Goal: Task Accomplishment & Management: Manage account settings

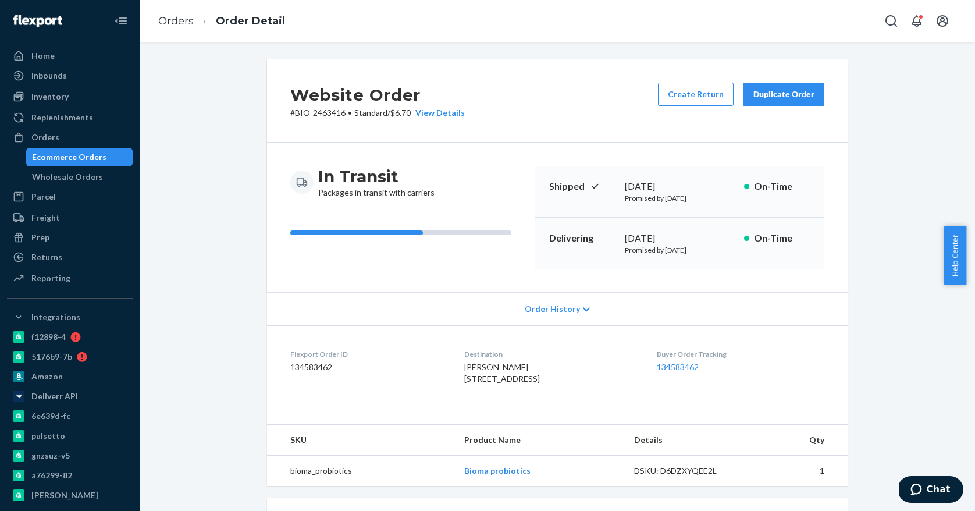
click at [97, 161] on div "Ecommerce Orders" at bounding box center [69, 157] width 74 height 12
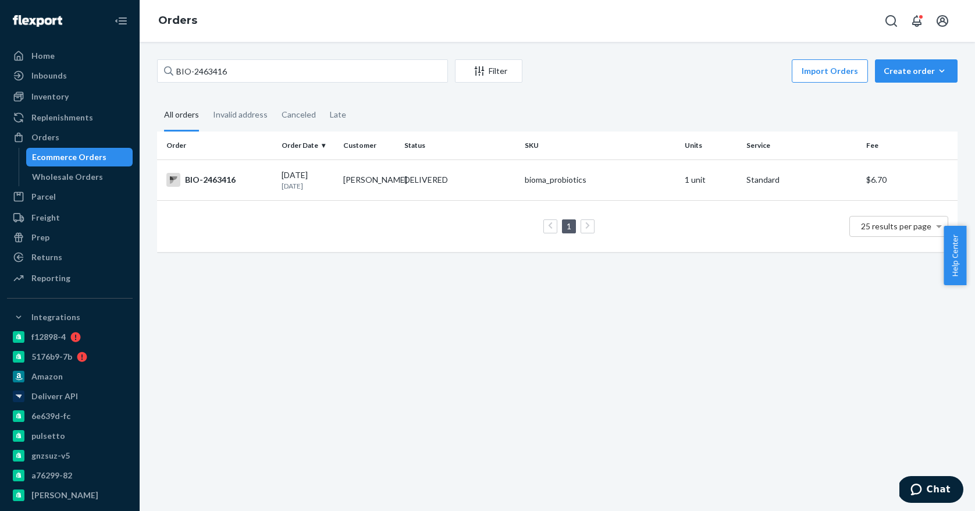
click at [390, 295] on div "BIO-2463416 Filter Import Orders Create order Ecommerce order Removal order All…" at bounding box center [557, 276] width 835 height 469
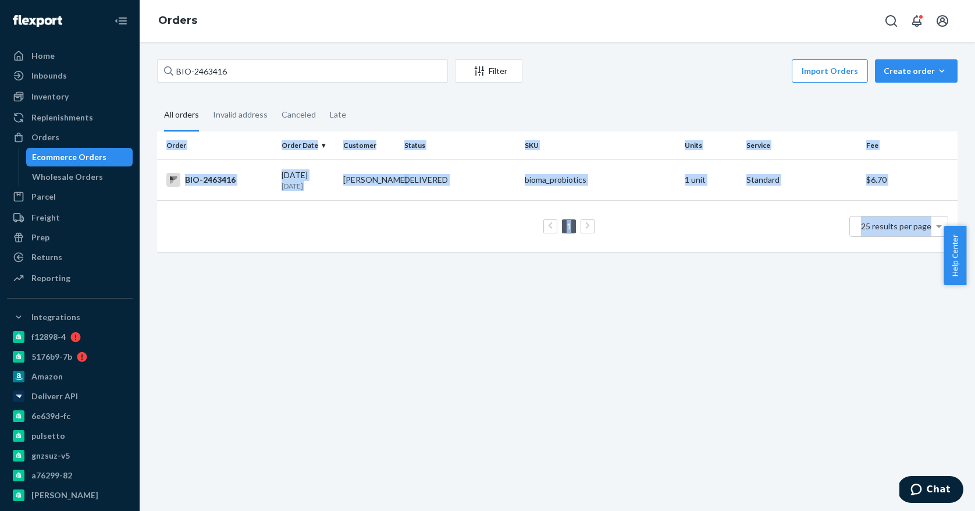
click at [390, 295] on div "BIO-2463416 Filter Import Orders Create order Ecommerce order Removal order All…" at bounding box center [557, 276] width 835 height 469
click at [392, 295] on div "BIO-2463416 Filter Import Orders Create order Ecommerce order Removal order All…" at bounding box center [557, 276] width 835 height 469
click at [379, 345] on div "BIO-2463416 Filter Import Orders Create order Ecommerce order Removal order All…" at bounding box center [557, 276] width 835 height 469
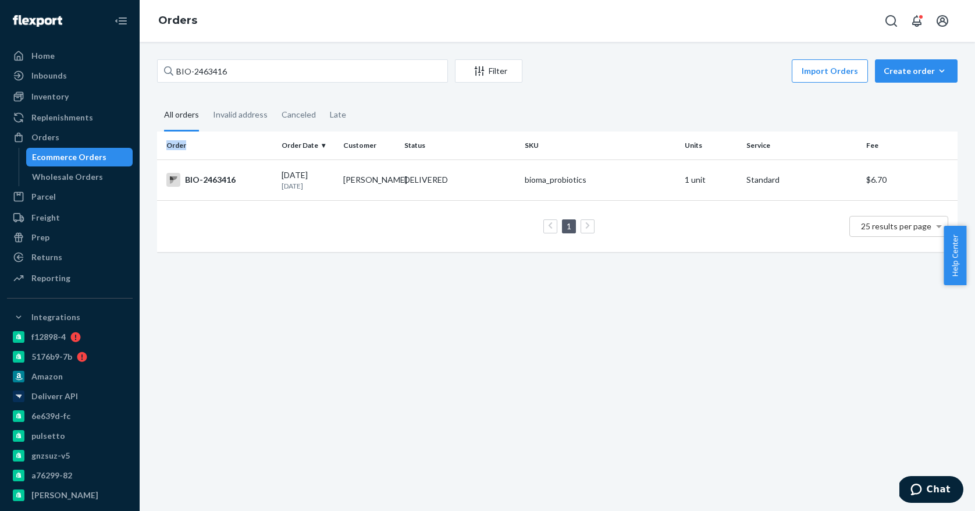
click at [379, 345] on div "BIO-2463416 Filter Import Orders Create order Ecommerce order Removal order All…" at bounding box center [557, 276] width 835 height 469
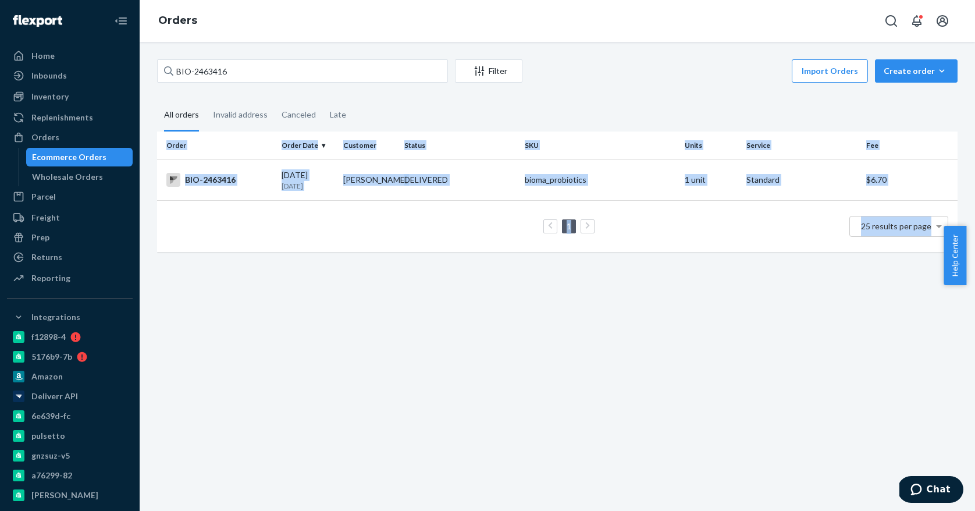
click at [379, 345] on div "BIO-2463416 Filter Import Orders Create order Ecommerce order Removal order All…" at bounding box center [557, 276] width 835 height 469
